Goal: Transaction & Acquisition: Purchase product/service

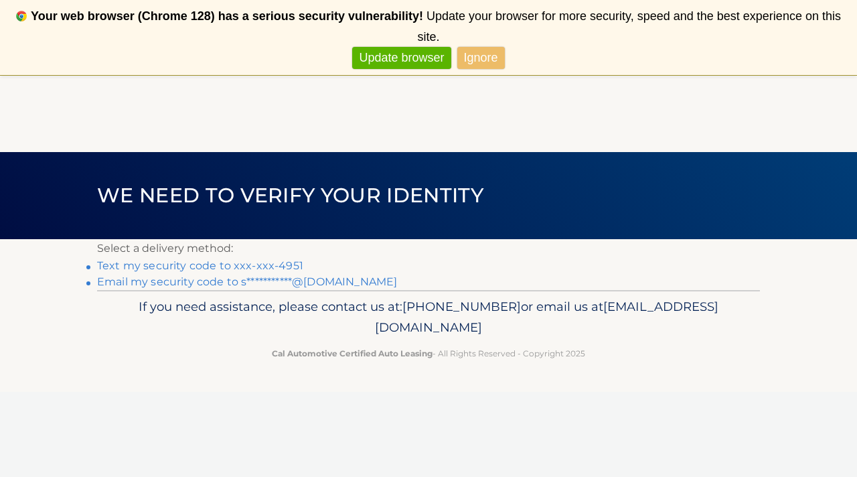
click at [196, 266] on link "Text my security code to xxx-xxx-4951" at bounding box center [200, 265] width 206 height 13
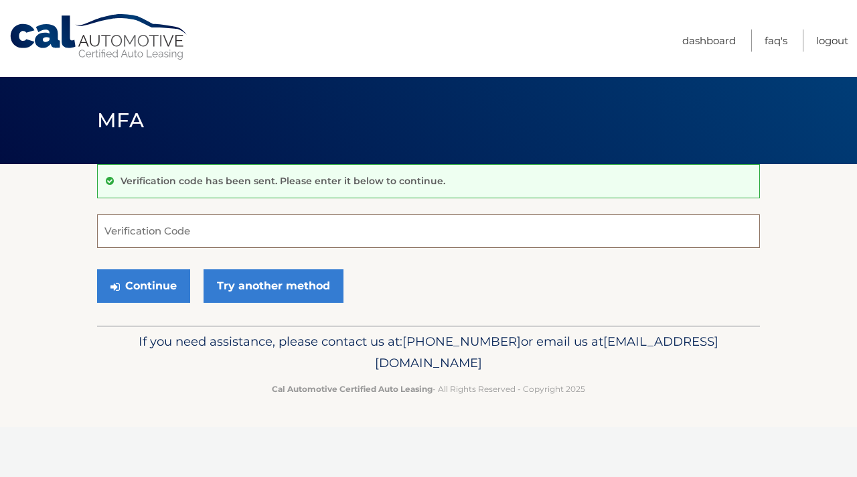
click at [204, 228] on input "Verification Code" at bounding box center [428, 230] width 663 height 33
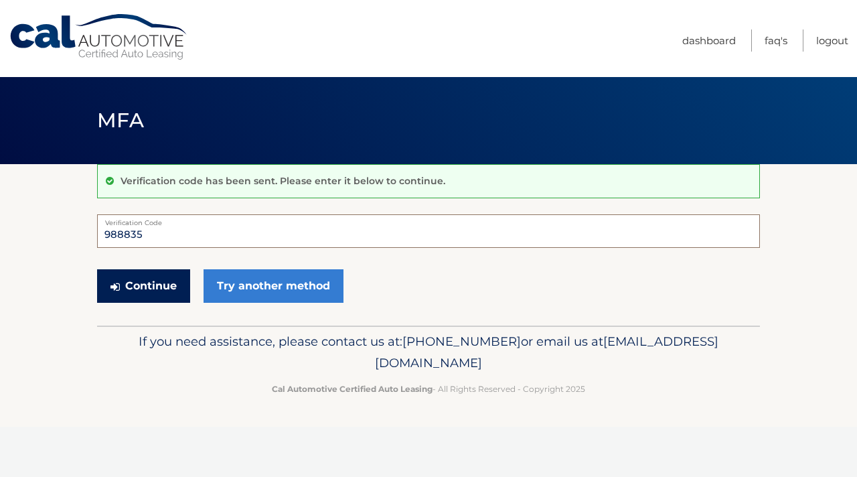
type input "988835"
click at [146, 289] on button "Continue" at bounding box center [143, 285] width 93 height 33
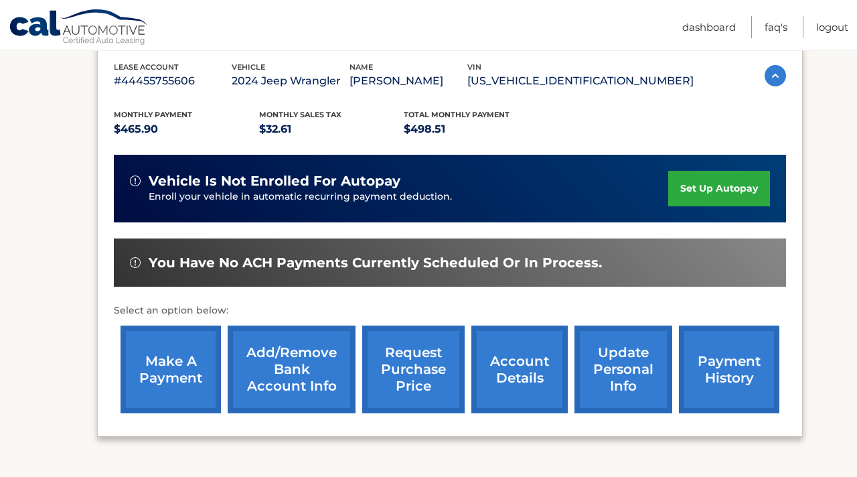
scroll to position [260, 0]
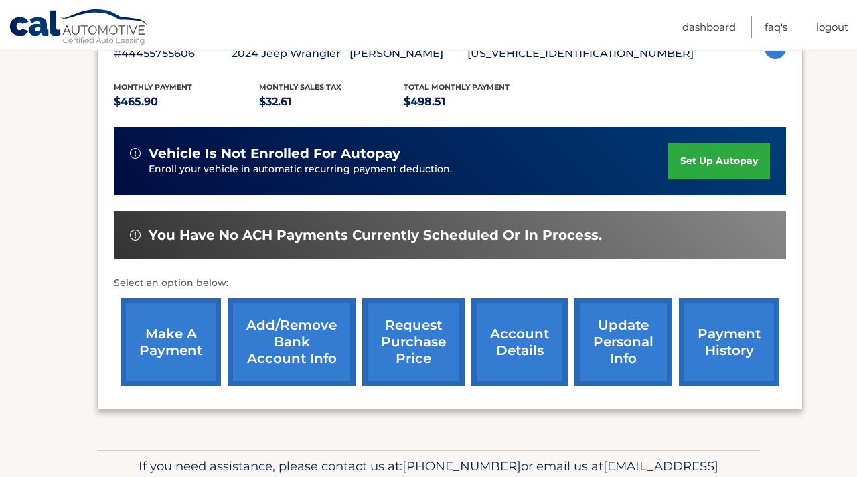
click at [176, 322] on link "make a payment" at bounding box center [170, 342] width 100 height 88
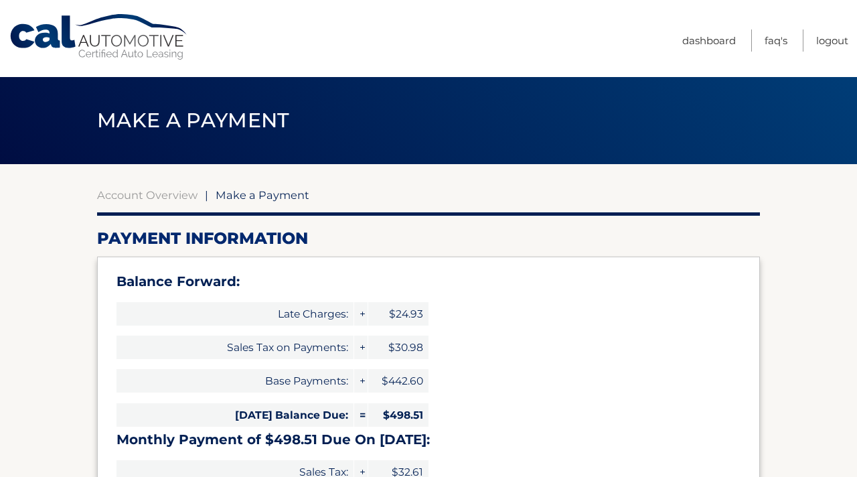
select select "YzJkNjVjZTUtMmEyNC00OWI1LWEyZTQtMWIxNTVkMjliMTBj"
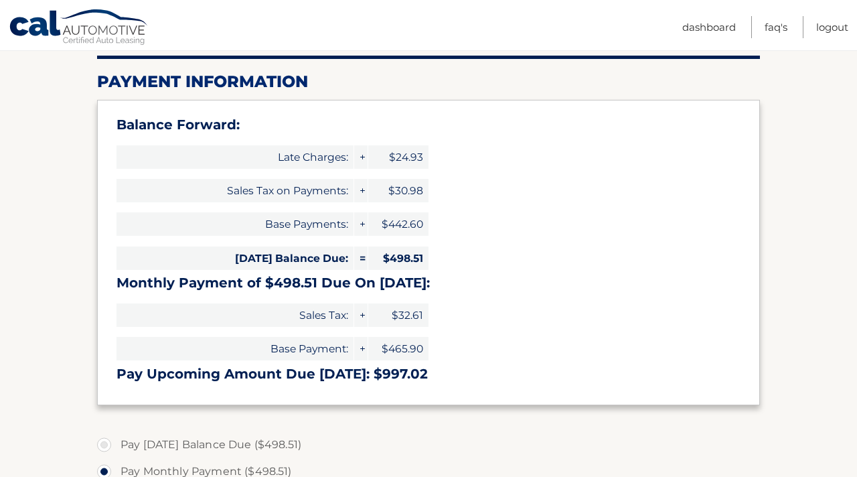
scroll to position [157, 0]
drag, startPoint x: 424, startPoint y: 259, endPoint x: 388, endPoint y: 259, distance: 36.1
click at [388, 259] on span "$498.51" at bounding box center [398, 257] width 60 height 23
copy span "498.51"
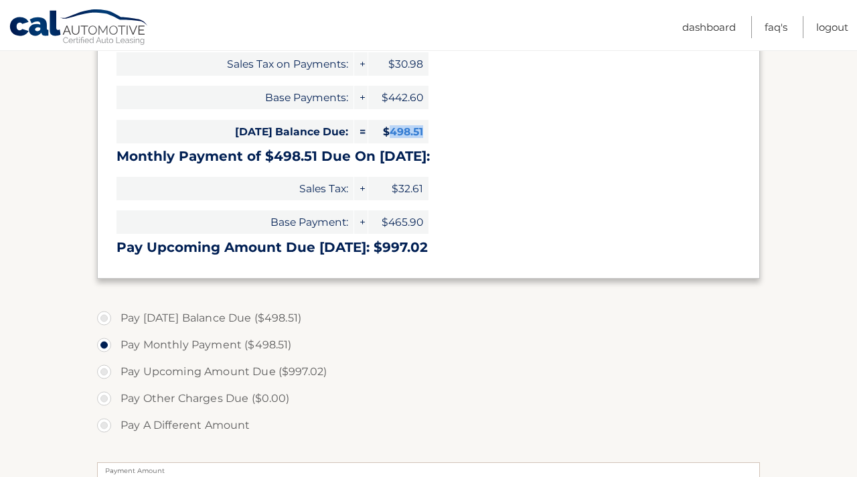
scroll to position [282, 0]
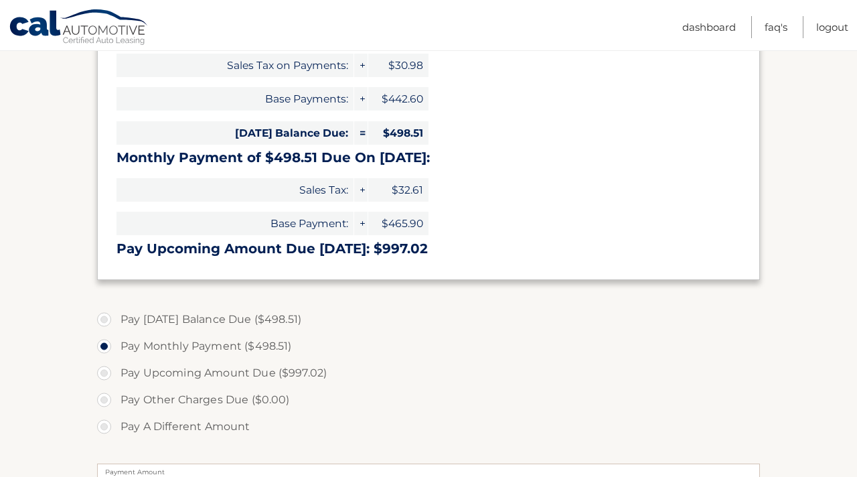
click at [242, 316] on label "Pay Today's Balance Due ($498.51)" at bounding box center [428, 319] width 663 height 27
click at [116, 316] on input "Pay Today's Balance Due ($498.51)" at bounding box center [108, 316] width 13 height 21
radio input "true"
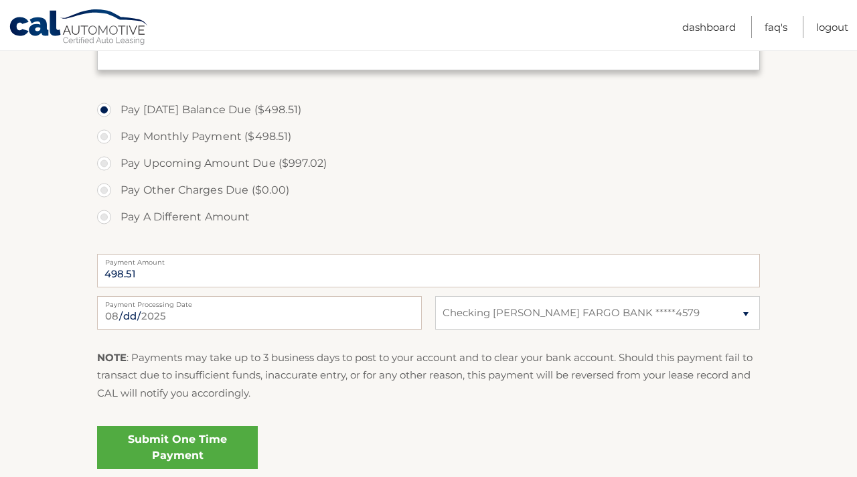
scroll to position [544, 0]
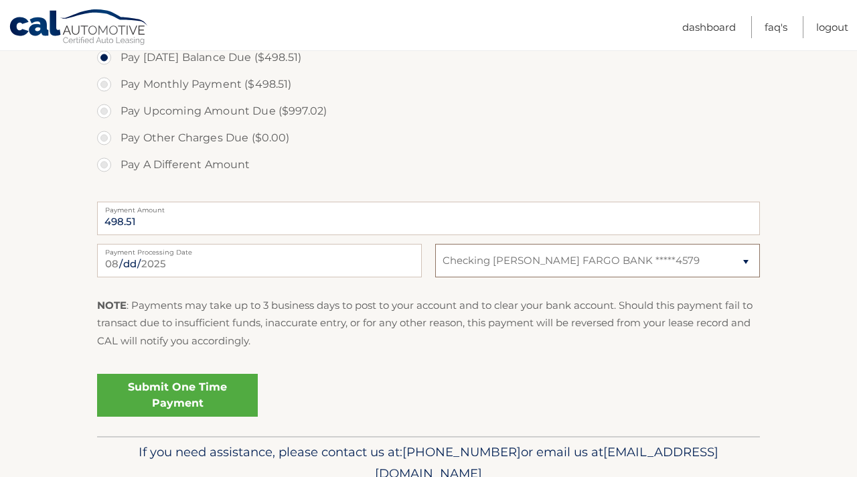
click at [562, 264] on select "Select Bank Account Checking WELLS FARGO BANK *****4579" at bounding box center [597, 260] width 325 height 33
click at [140, 410] on link "Submit One Time Payment" at bounding box center [177, 394] width 161 height 43
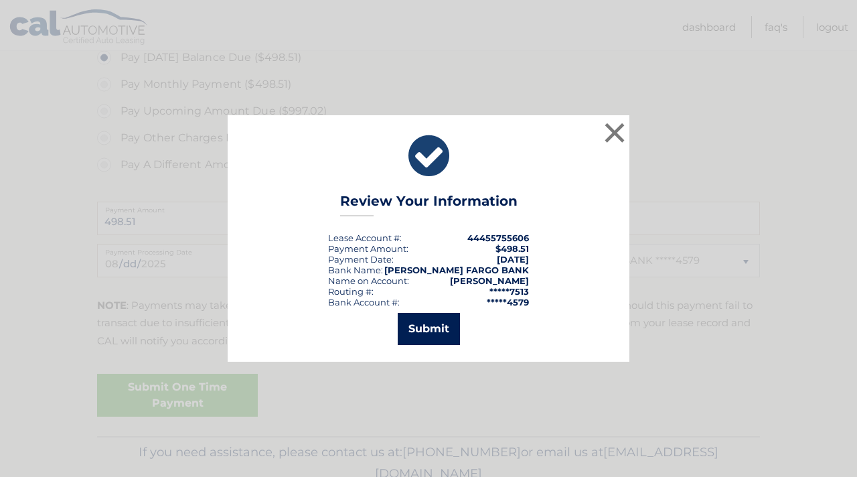
click at [439, 324] on button "Submit" at bounding box center [429, 329] width 62 height 32
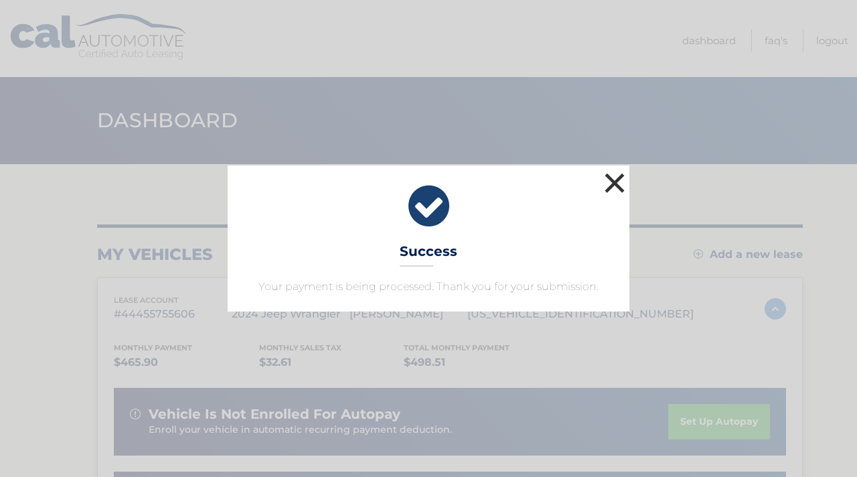
click at [610, 182] on button "×" at bounding box center [614, 182] width 27 height 27
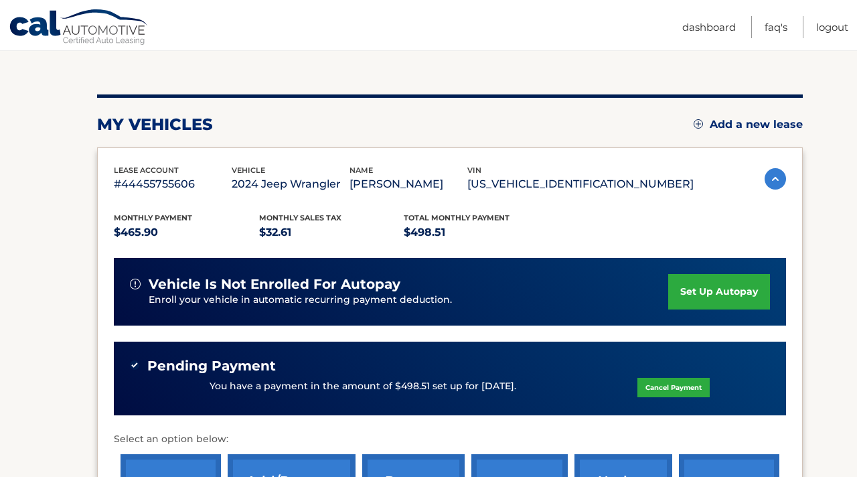
scroll to position [149, 0]
